Goal: Find specific page/section

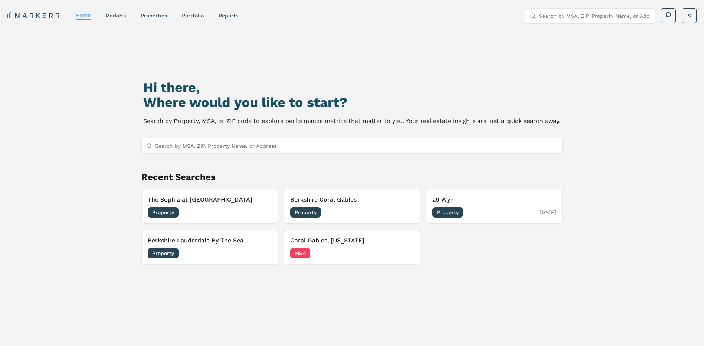
click at [457, 197] on h3 "29 Wyn" at bounding box center [494, 199] width 124 height 9
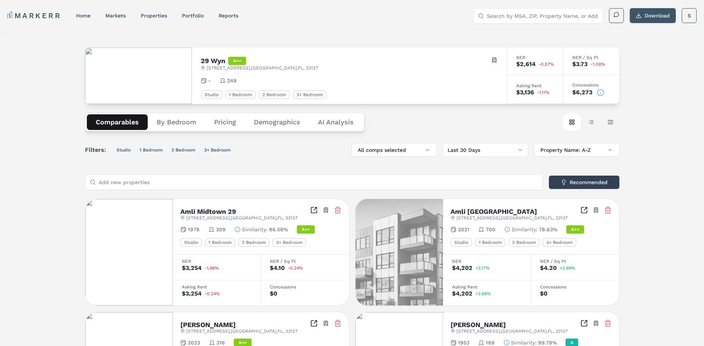
click at [643, 14] on button "Download" at bounding box center [653, 15] width 46 height 15
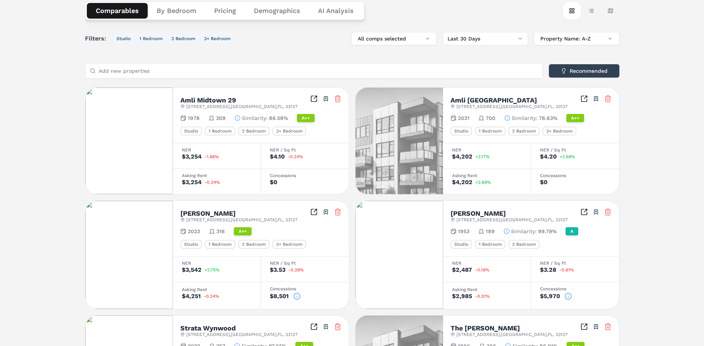
scroll to position [148, 0]
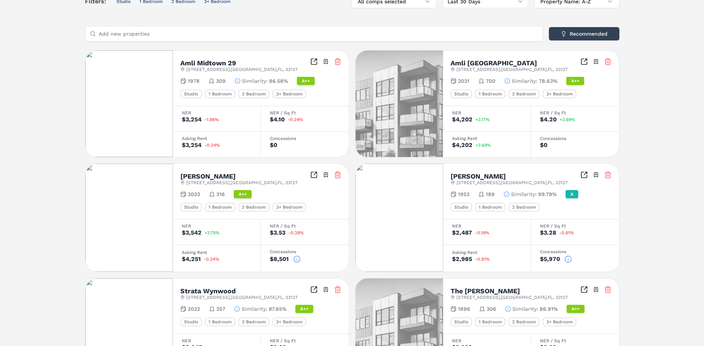
click at [367, 25] on div "Filters: Studio 1 Bedroom 2 Bedroom 3+ Bedroom All comps selected Last 30 Days …" at bounding box center [352, 248] width 534 height 506
click at [296, 258] on icon at bounding box center [296, 258] width 7 height 7
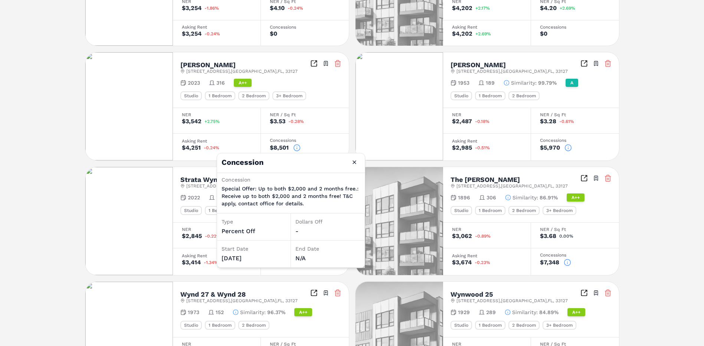
scroll to position [332, 0]
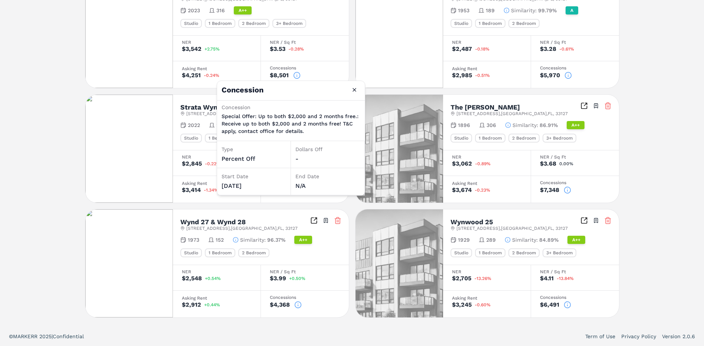
click at [340, 333] on div "© MARKERR 2025 | Confidential Term of Use Privacy Policy Version 2.0.6" at bounding box center [352, 335] width 686 height 7
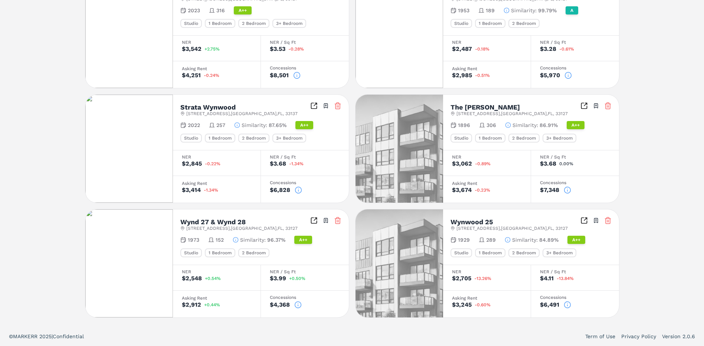
click at [567, 188] on icon at bounding box center [567, 189] width 7 height 7
